Goal: Task Accomplishment & Management: Manage account settings

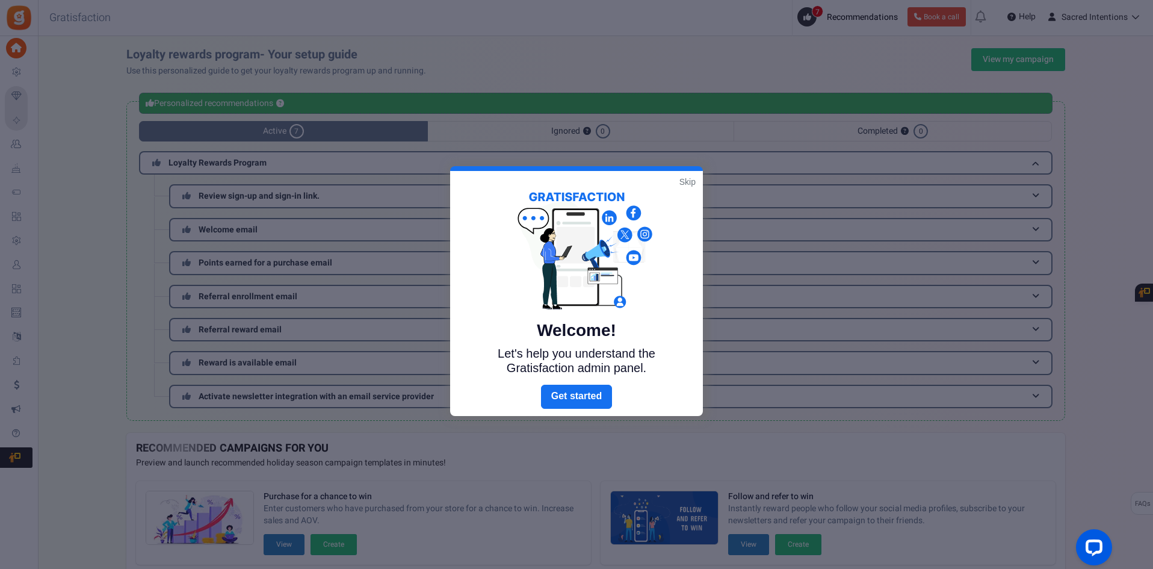
click at [691, 181] on link "Skip" at bounding box center [687, 182] width 16 height 12
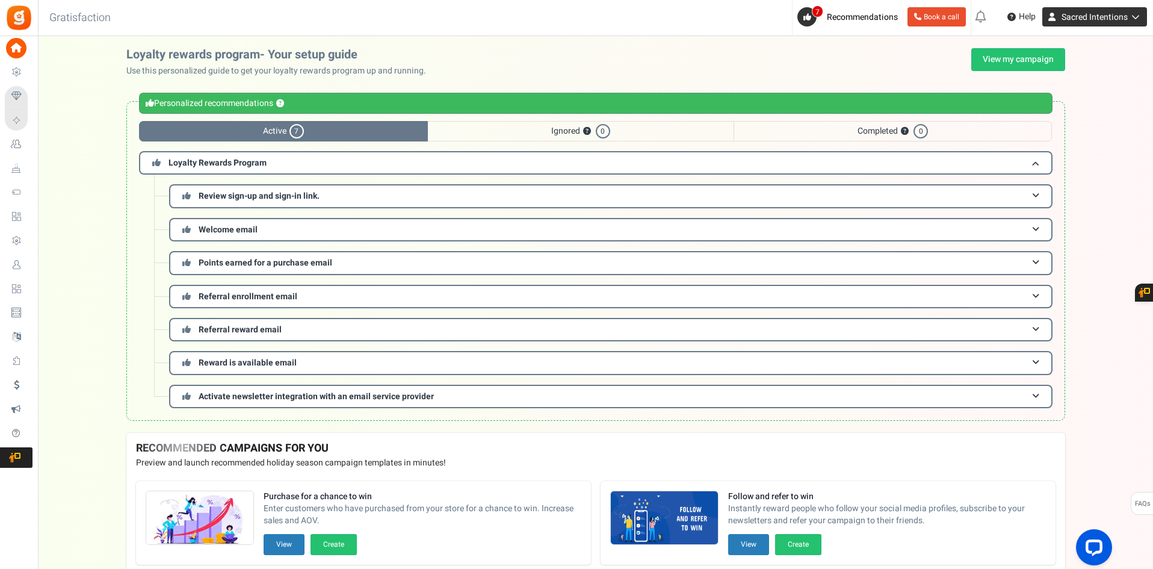
click at [1103, 25] on link "Sacred Intentions" at bounding box center [1094, 16] width 105 height 19
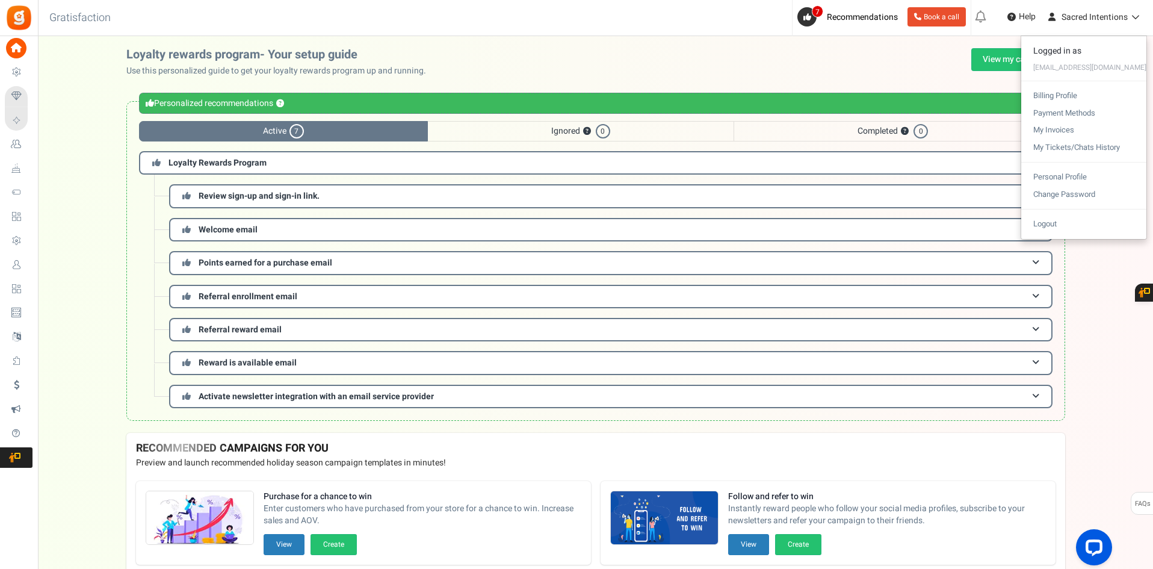
click at [1093, 28] on ul "New [New!] Pay with points: Now showing a sign up prompt on your site that is s…" at bounding box center [1062, 18] width 182 height 36
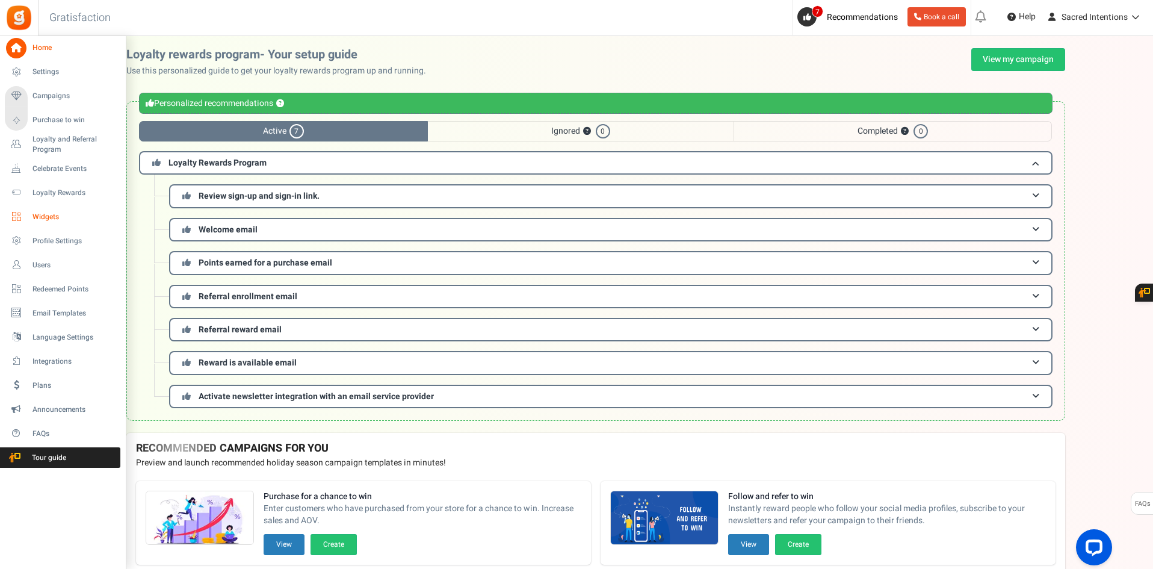
click at [34, 220] on span "Widgets" at bounding box center [74, 217] width 84 height 10
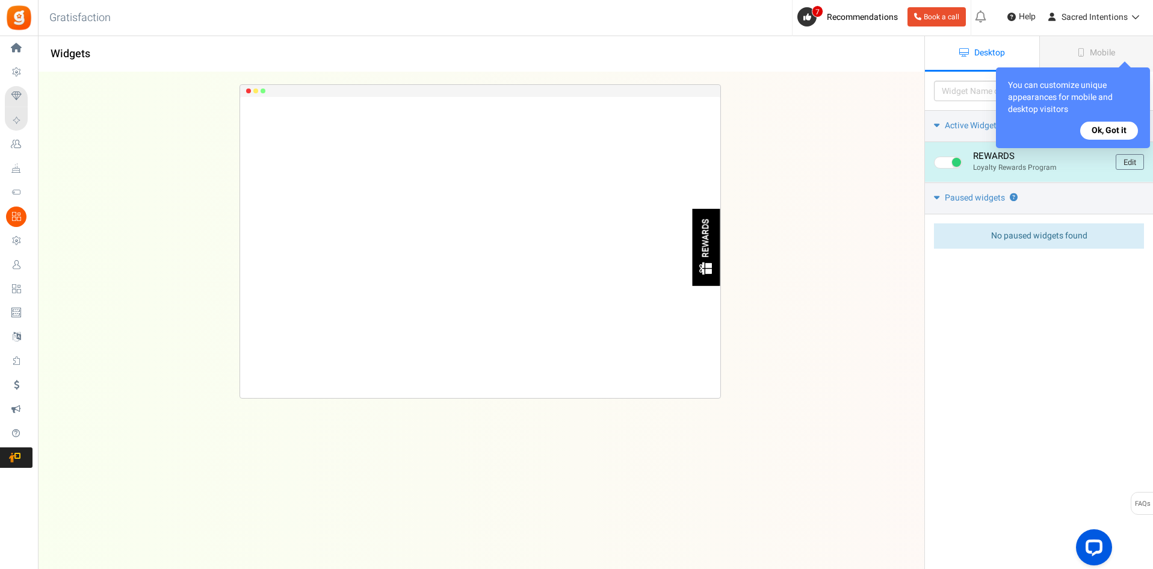
click at [708, 250] on div "REWARDS" at bounding box center [707, 238] width 10 height 39
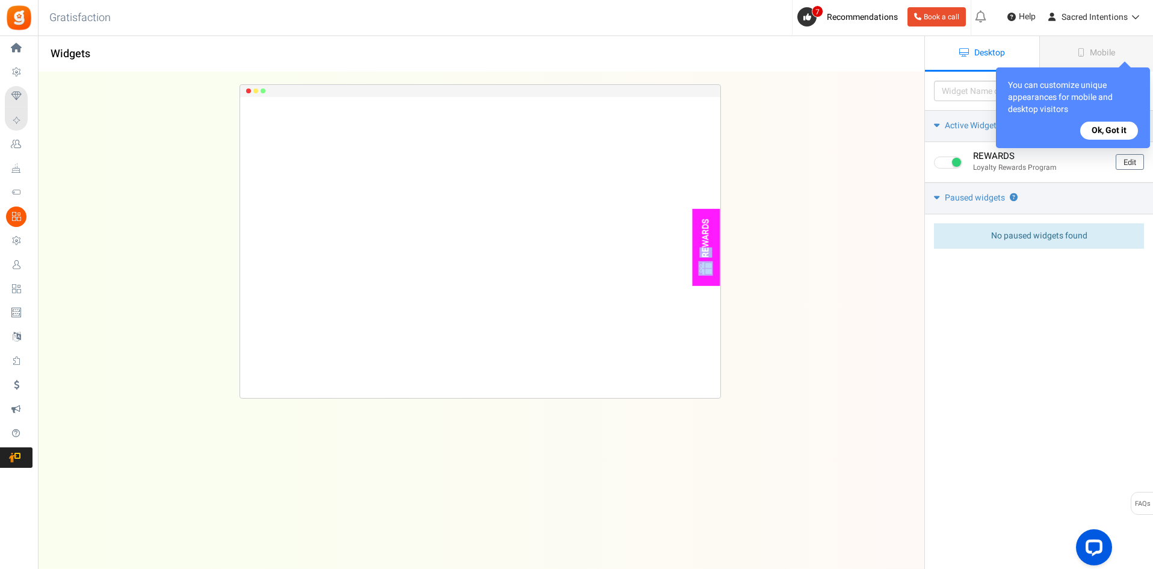
drag, startPoint x: 708, startPoint y: 250, endPoint x: 557, endPoint y: 297, distance: 158.1
click at [557, 297] on div "REWARDS Loading.. × To configure LightBox layout please Click here" at bounding box center [480, 247] width 480 height 301
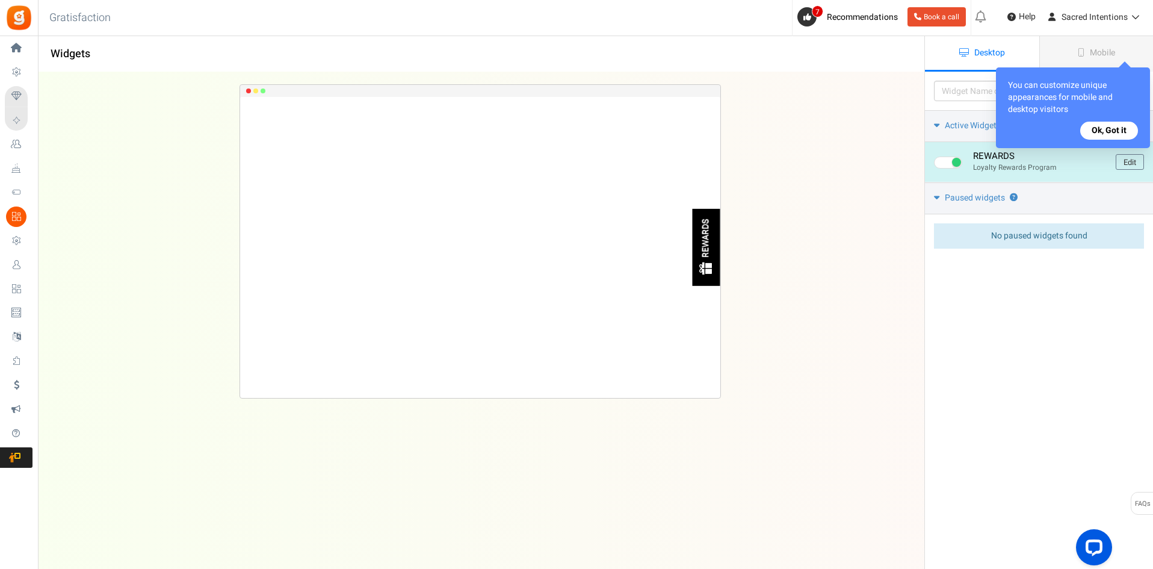
click at [709, 230] on div "REWARDS" at bounding box center [707, 238] width 10 height 39
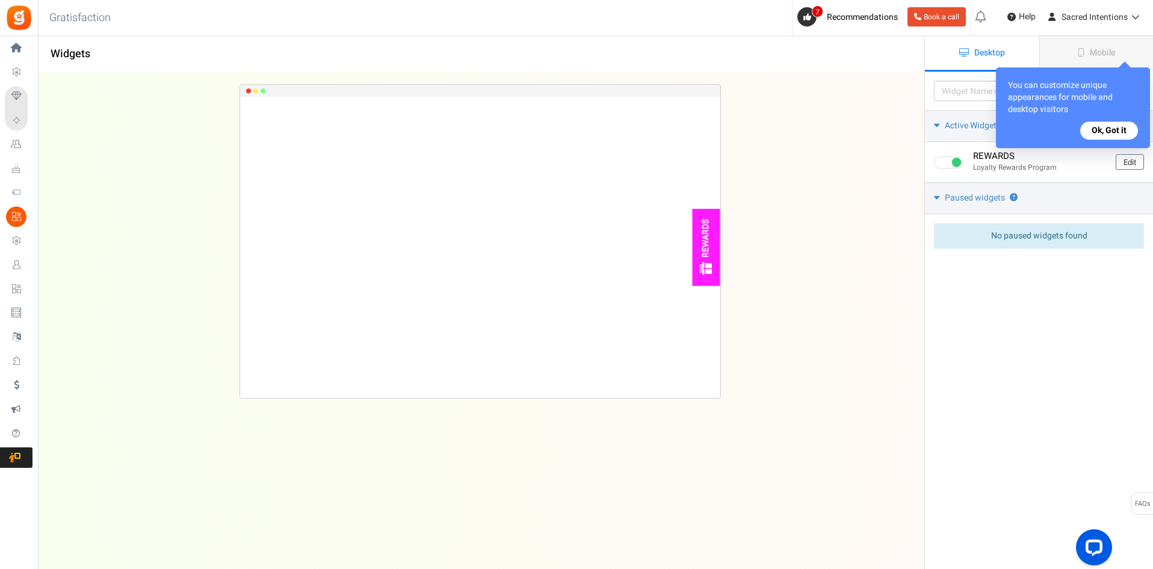
click at [1119, 128] on button "Ok, Got it" at bounding box center [1109, 131] width 58 height 18
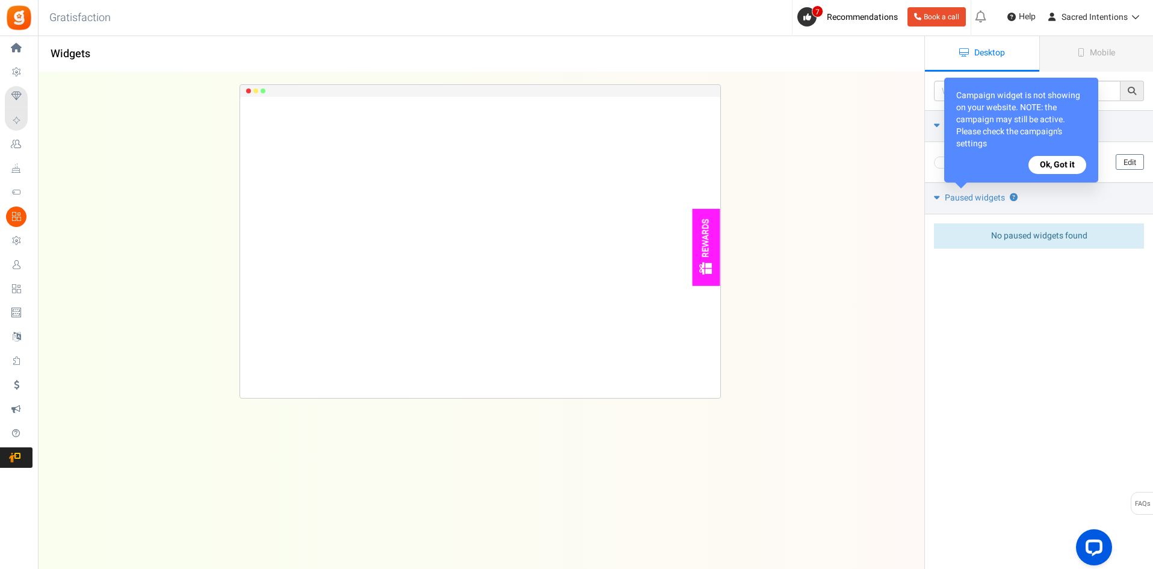
click at [1058, 164] on button "Ok, Got it" at bounding box center [1057, 165] width 58 height 18
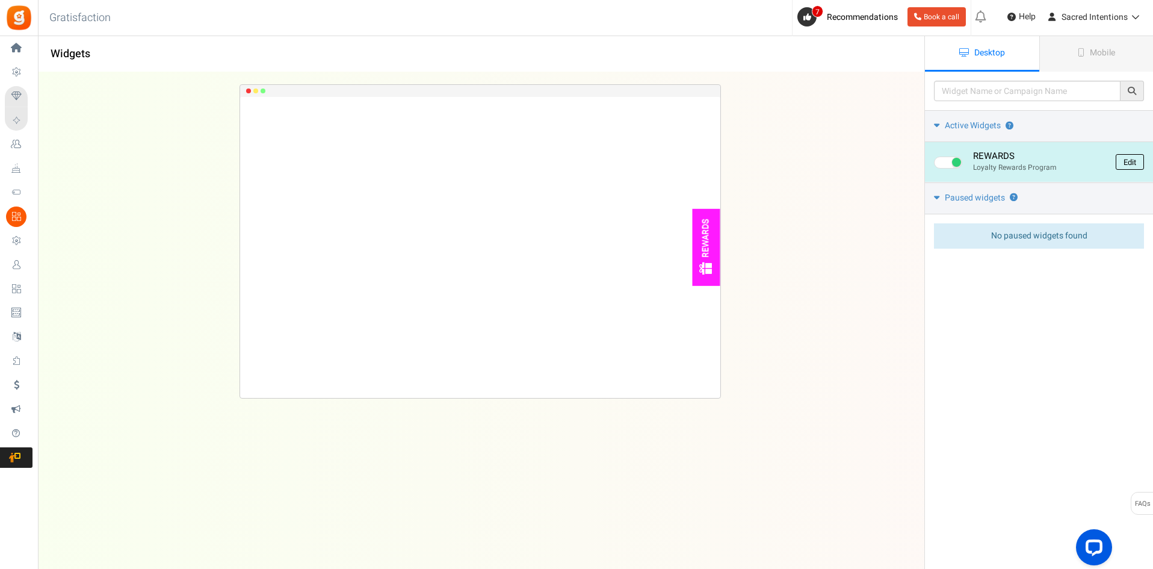
click at [1128, 163] on link "Edit" at bounding box center [1130, 162] width 28 height 16
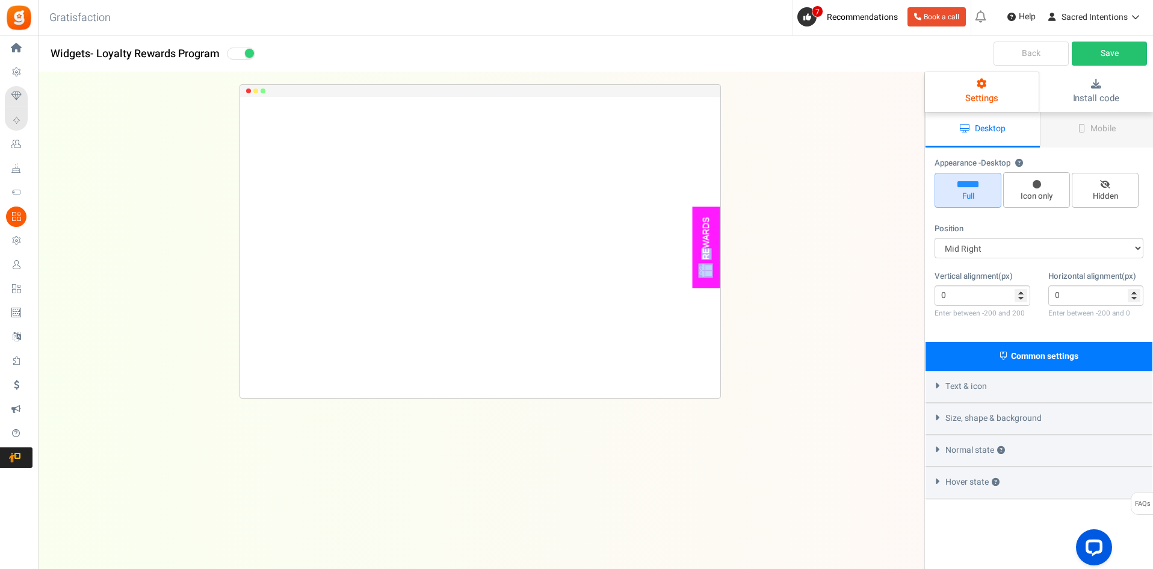
drag, startPoint x: 703, startPoint y: 248, endPoint x: 662, endPoint y: 291, distance: 59.2
click at [662, 291] on div "REWARDS Loading.. × To configure LightBox layout please Click here" at bounding box center [480, 247] width 480 height 301
click at [1007, 252] on select "Mid Right Mid Left Top Bar Top Left Top Right Top Center Bottom Bar Bottom Left…" at bounding box center [1038, 248] width 209 height 20
click at [934, 238] on select "Mid Right Mid Left Top Bar Top Left Top Right Top Center Bottom Bar Bottom Left…" at bounding box center [1038, 248] width 209 height 20
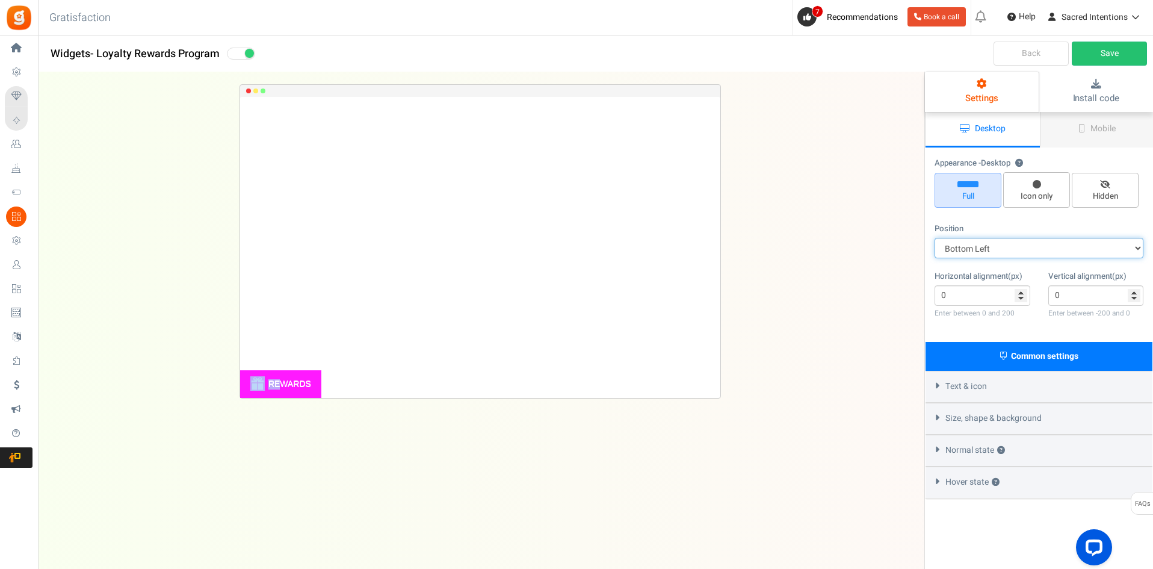
click at [1022, 250] on select "Mid Right Mid Left Top Bar Top Left Top Right Top Center Bottom Bar Bottom Left…" at bounding box center [1038, 248] width 209 height 20
click at [934, 238] on select "Mid Right Mid Left Top Bar Top Left Top Right Top Center Bottom Bar Bottom Left…" at bounding box center [1038, 248] width 209 height 20
click at [983, 256] on select "Mid Right Mid Left Top Bar Top Left Top Right Top Center Bottom Bar Bottom Left…" at bounding box center [1038, 248] width 209 height 20
select select "left-bottom-bar"
click at [934, 238] on select "Mid Right Mid Left Top Bar Top Left Top Right Top Center Bottom Bar Bottom Left…" at bounding box center [1038, 248] width 209 height 20
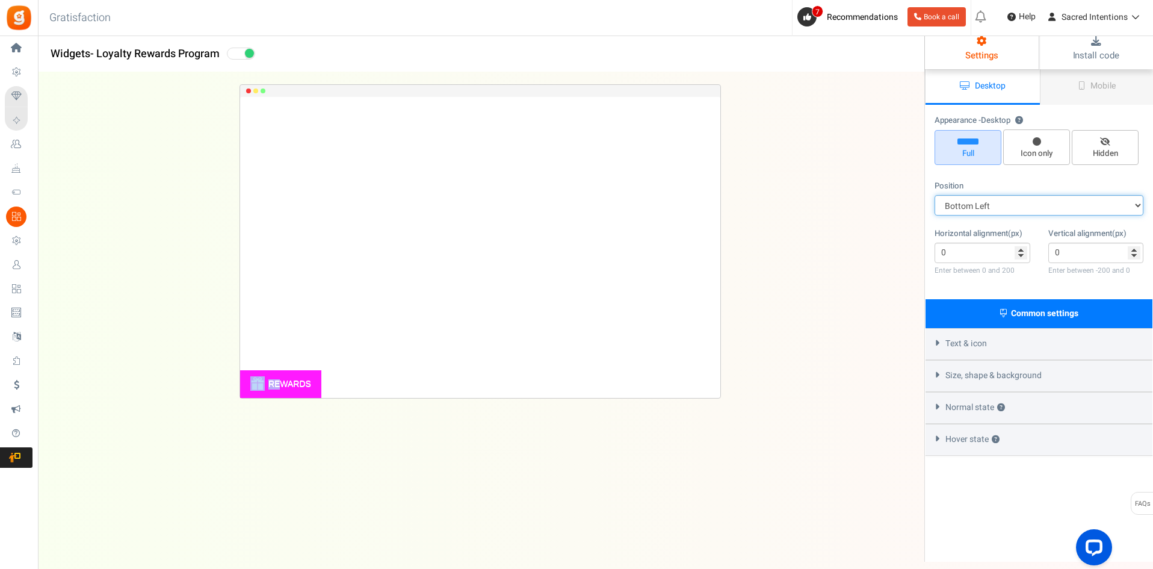
scroll to position [42, 0]
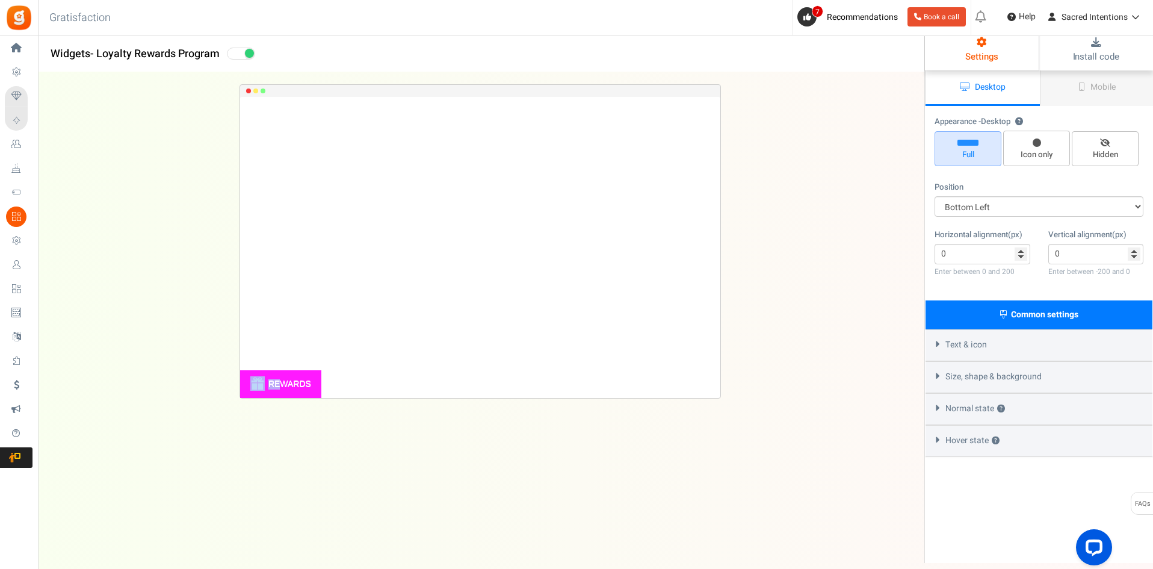
click at [955, 435] on span "Hover state ?" at bounding box center [972, 440] width 54 height 12
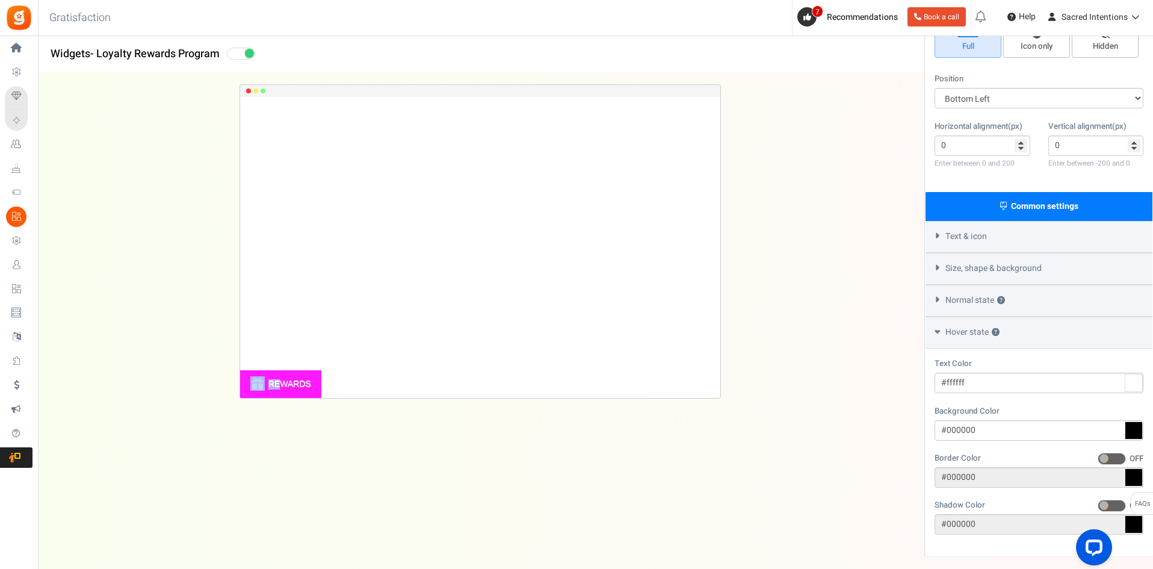
scroll to position [150, 0]
click at [932, 330] on div "Hover state ?" at bounding box center [1038, 332] width 227 height 32
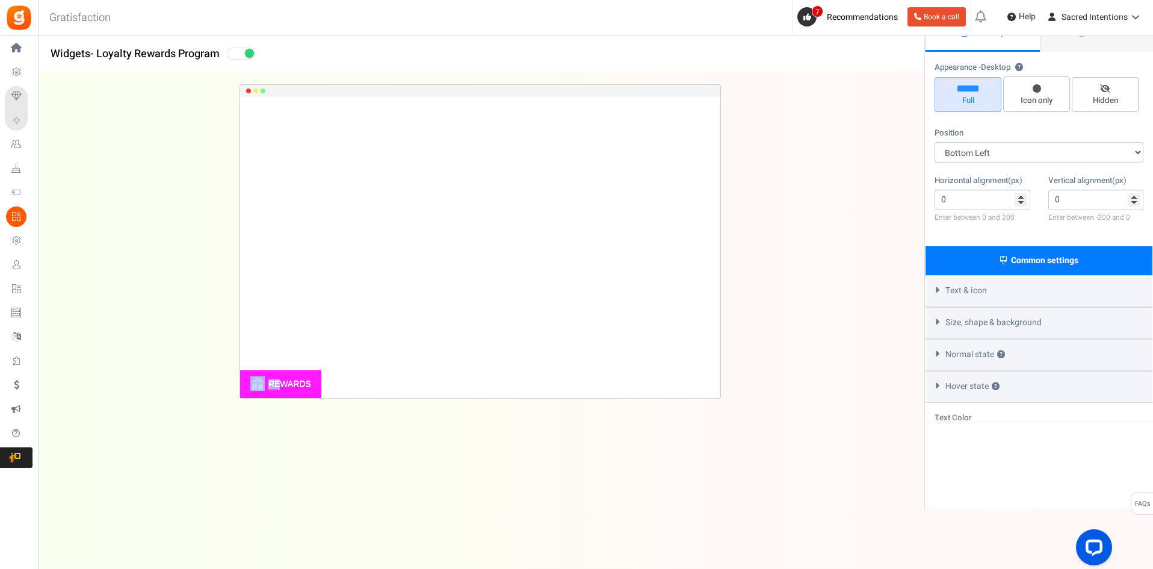
scroll to position [96, 0]
click at [890, 257] on div "REWARDS Loading.. × To configure LightBox layout please Click here" at bounding box center [480, 296] width 924 height 448
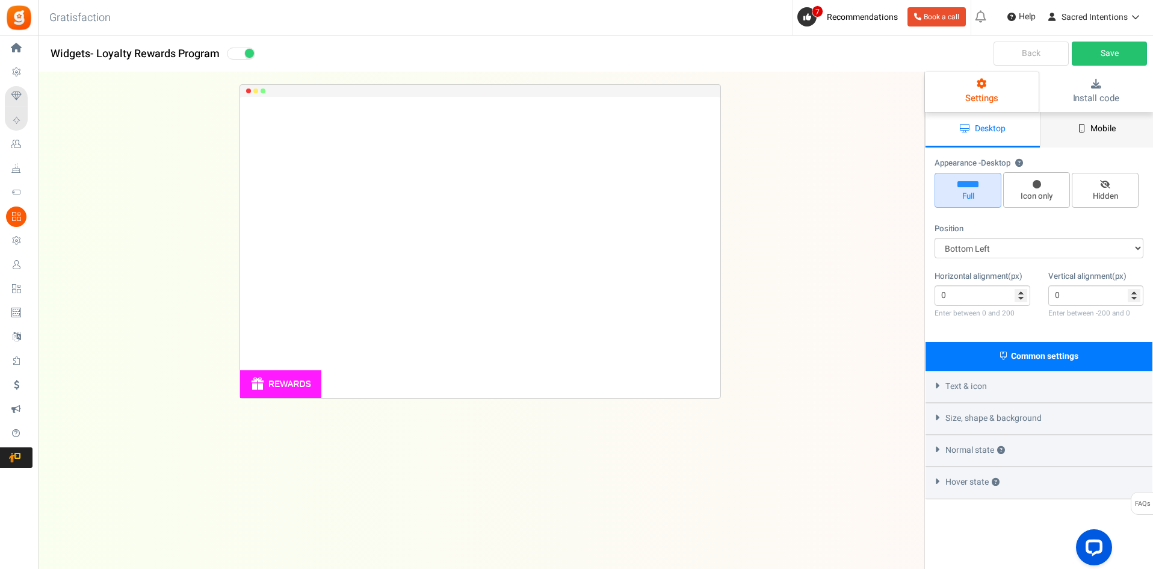
click at [1085, 131] on link "Mobile" at bounding box center [1097, 129] width 114 height 35
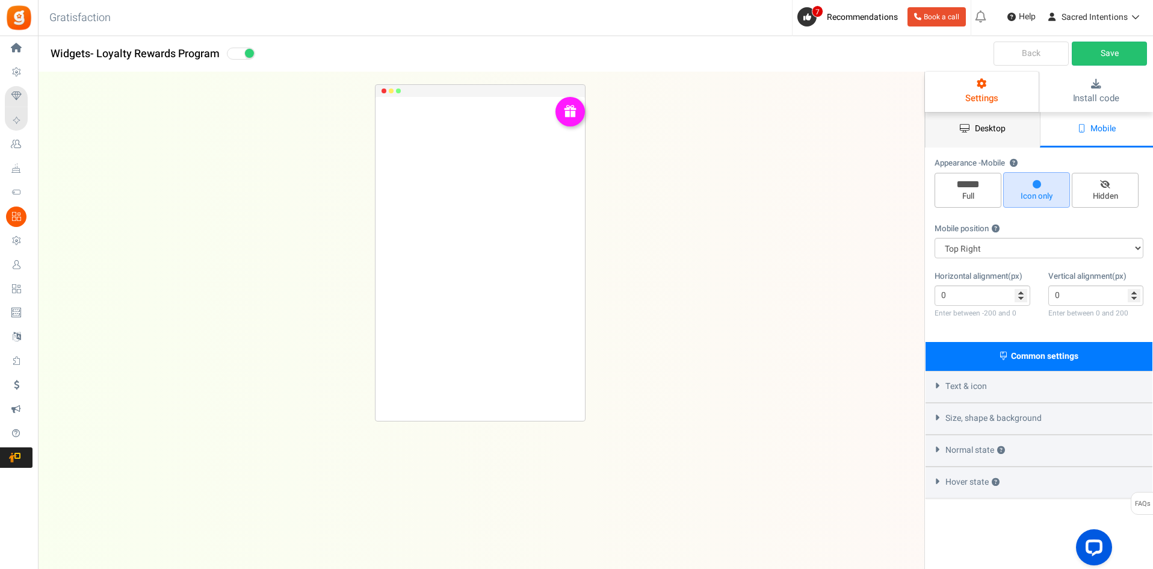
click at [1016, 137] on link "Desktop" at bounding box center [982, 129] width 114 height 35
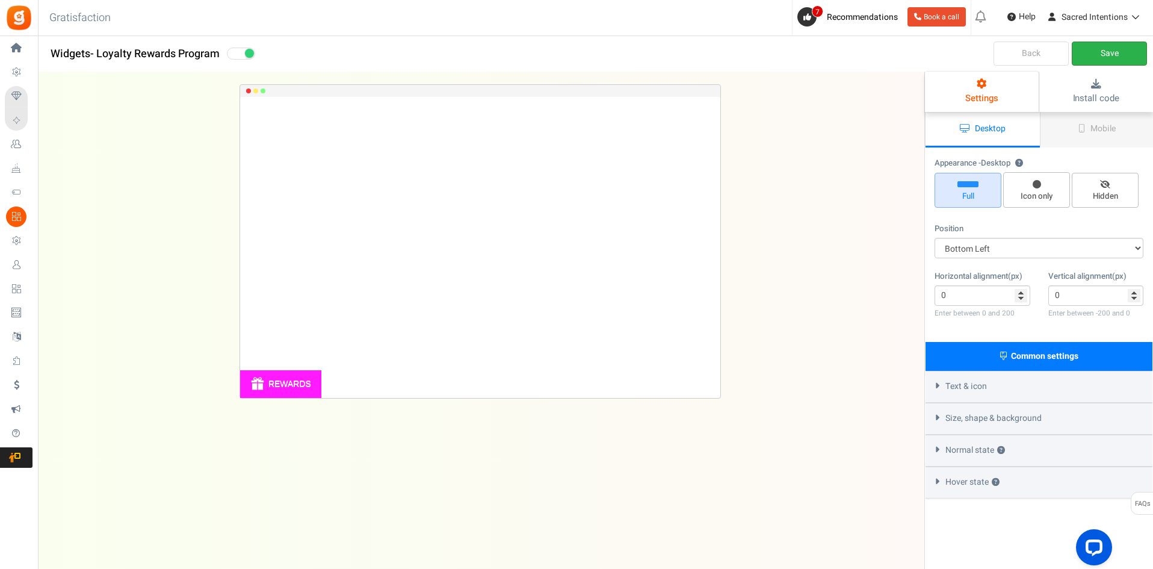
click at [1085, 50] on link "Save" at bounding box center [1109, 54] width 75 height 24
click at [507, 138] on div "REWARDS Loading.. × To configure LightBox layout please Click here" at bounding box center [480, 247] width 480 height 301
click at [952, 100] on link "Settings" at bounding box center [982, 92] width 114 height 40
